Goal: Entertainment & Leisure: Consume media (video, audio)

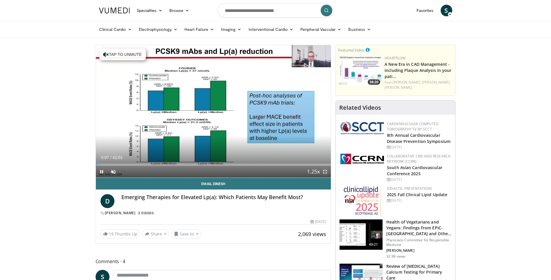
click at [324, 170] on span "Video Player" at bounding box center [325, 172] width 12 height 12
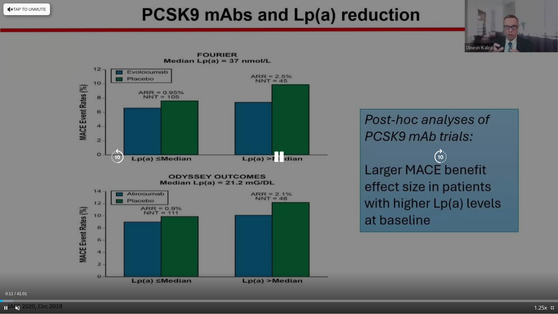
click at [218, 233] on div "10 seconds Tap to unmute" at bounding box center [279, 157] width 558 height 314
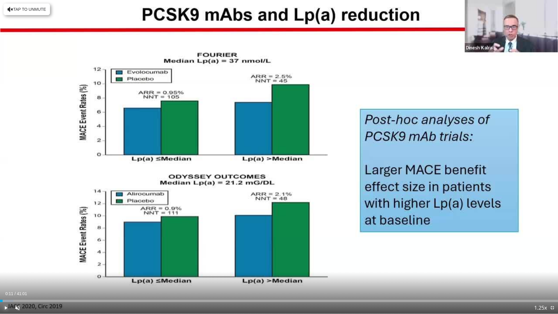
click at [4, 279] on span "Video Player" at bounding box center [6, 308] width 12 height 12
drag, startPoint x: 26, startPoint y: 308, endPoint x: 41, endPoint y: 309, distance: 14.9
click at [41, 279] on div "Volume Level" at bounding box center [33, 308] width 16 height 2
drag, startPoint x: 307, startPoint y: 160, endPoint x: 551, endPoint y: 308, distance: 284.9
click at [551, 279] on span "Video Player" at bounding box center [552, 308] width 12 height 12
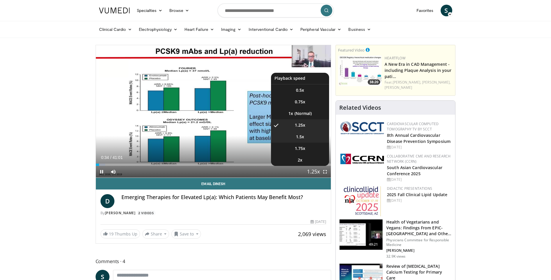
click at [302, 137] on span "1.5x" at bounding box center [300, 137] width 8 height 6
click at [304, 149] on span "1.75x" at bounding box center [300, 148] width 10 height 6
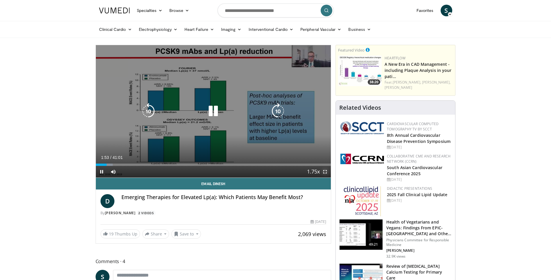
drag, startPoint x: 326, startPoint y: 171, endPoint x: 327, endPoint y: 192, distance: 21.8
click at [326, 171] on span "Video Player" at bounding box center [325, 172] width 12 height 12
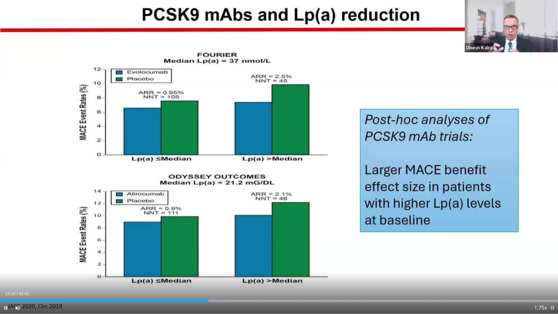
drag, startPoint x: 457, startPoint y: 226, endPoint x: 517, endPoint y: 215, distance: 61.5
click at [517, 215] on div "10 seconds Tap to unmute" at bounding box center [279, 157] width 558 height 314
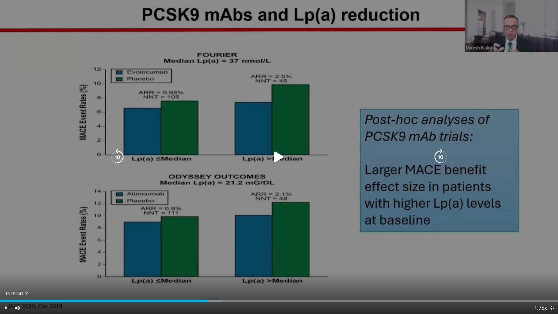
click at [261, 160] on div "Video Player" at bounding box center [279, 157] width 335 height 12
click at [276, 158] on icon "Video Player" at bounding box center [279, 157] width 16 height 16
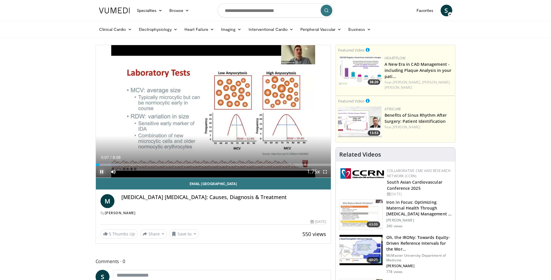
click at [101, 169] on span "Video Player" at bounding box center [102, 172] width 12 height 12
